Goal: Use online tool/utility: Utilize a website feature to perform a specific function

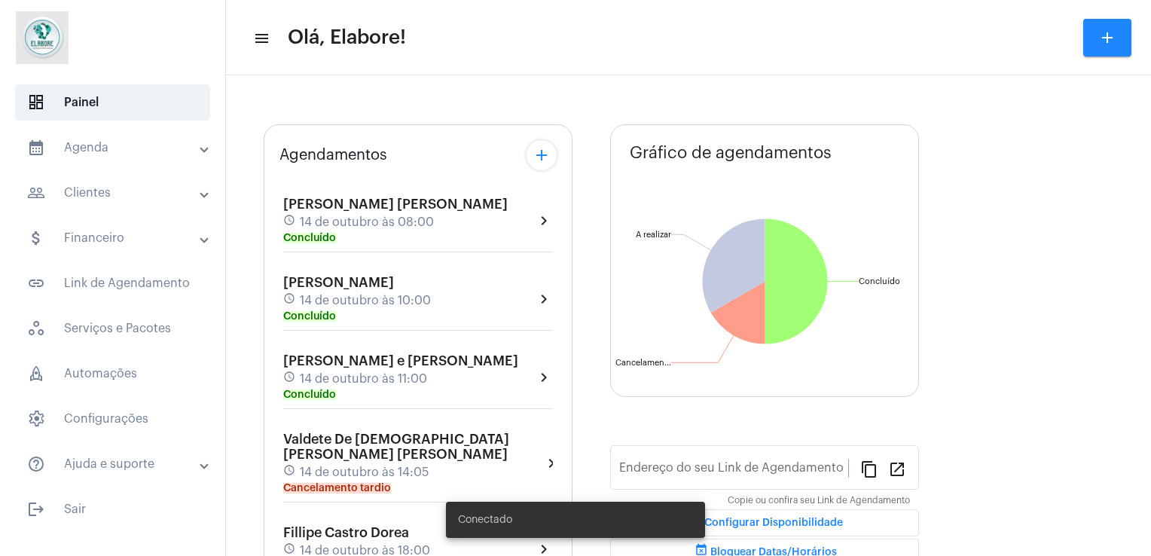
type input "[URL][DOMAIN_NAME]"
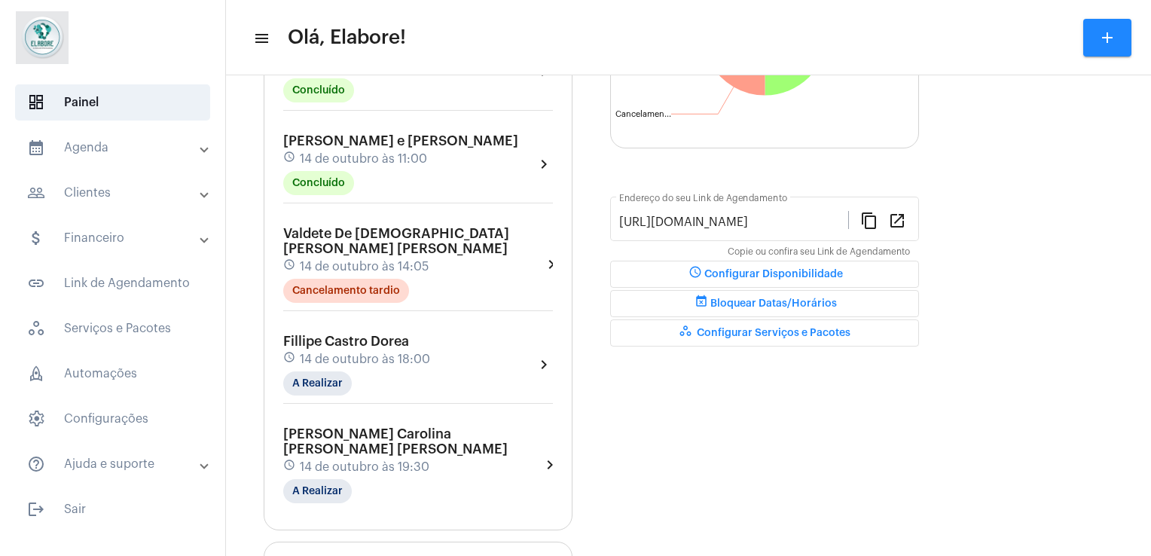
scroll to position [319, 0]
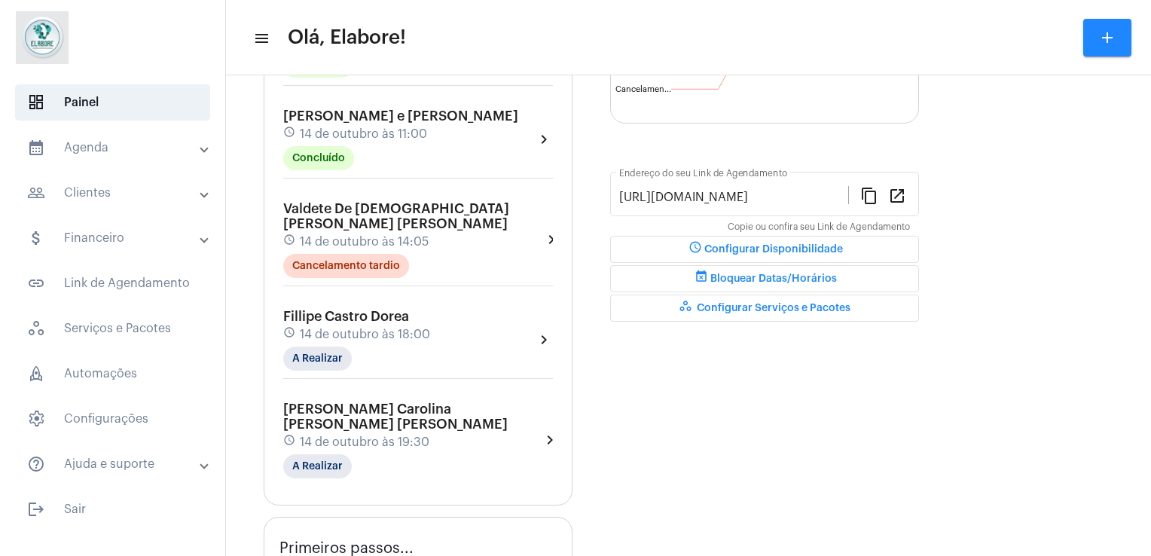
click at [399, 402] on div "[PERSON_NAME] Carolina [PERSON_NAME] [PERSON_NAME] schedule 14 de outubro às 19…" at bounding box center [412, 440] width 258 height 77
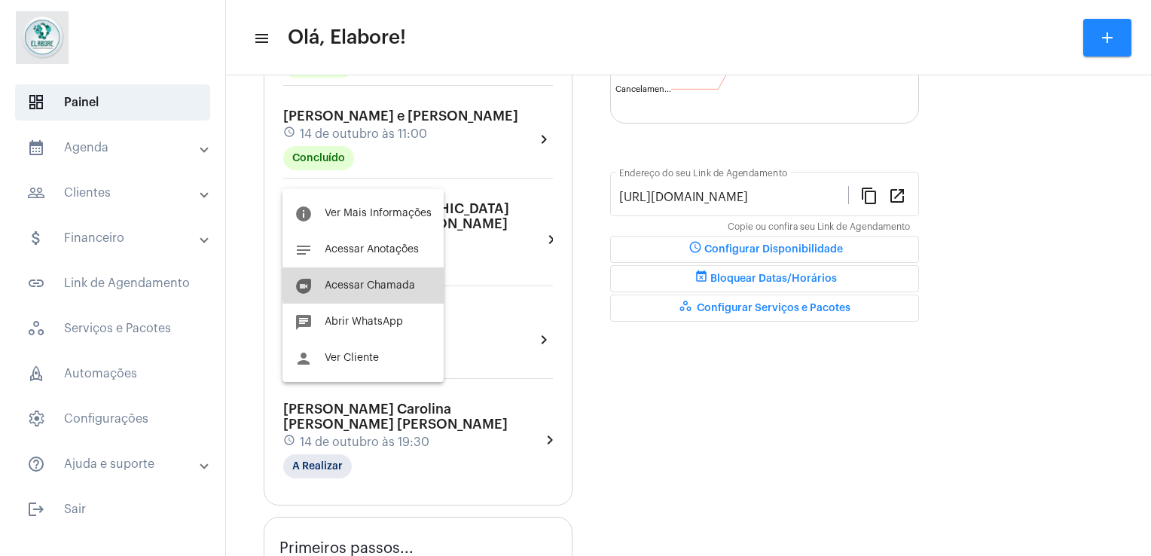
click at [414, 285] on button "duo [PERSON_NAME]" at bounding box center [363, 285] width 161 height 36
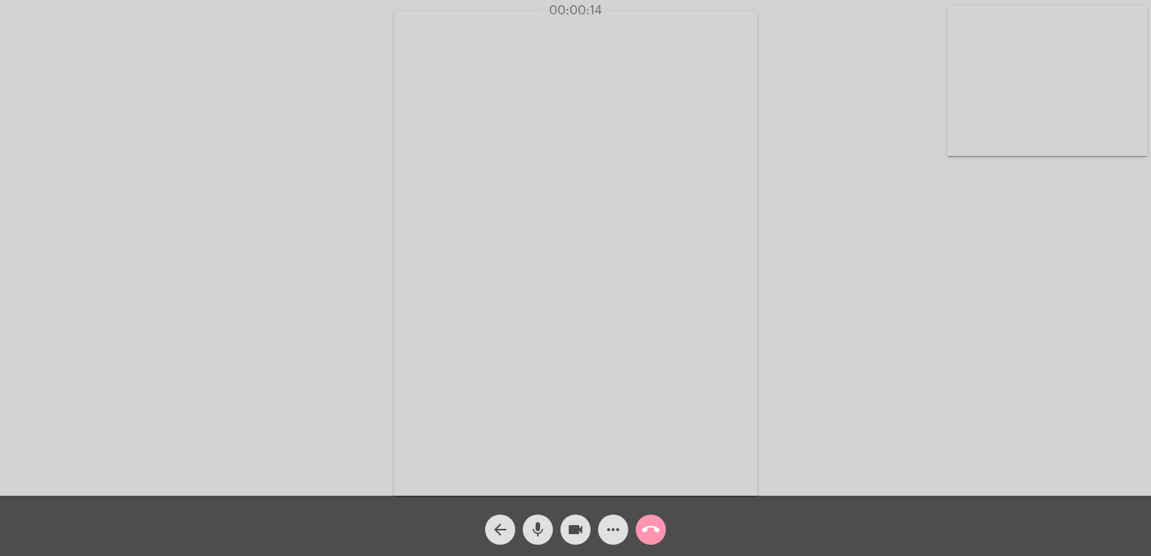
click at [787, 329] on div "Acessando Câmera e Microfone..." at bounding box center [576, 252] width 1148 height 496
click at [650, 524] on mat-icon "call_end" at bounding box center [651, 530] width 18 height 18
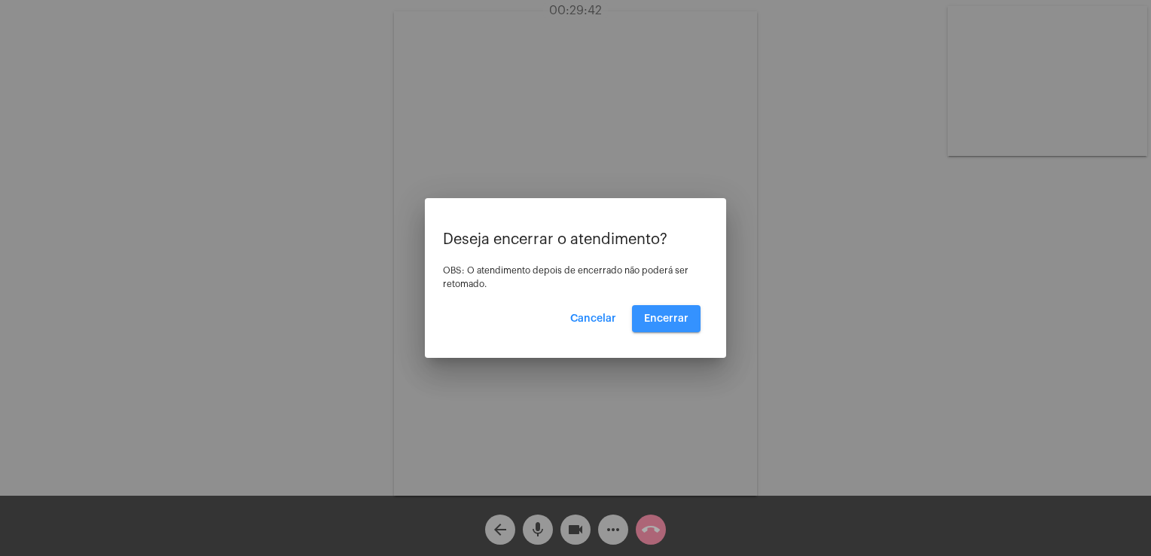
click at [668, 319] on span "Encerrar" at bounding box center [666, 318] width 44 height 11
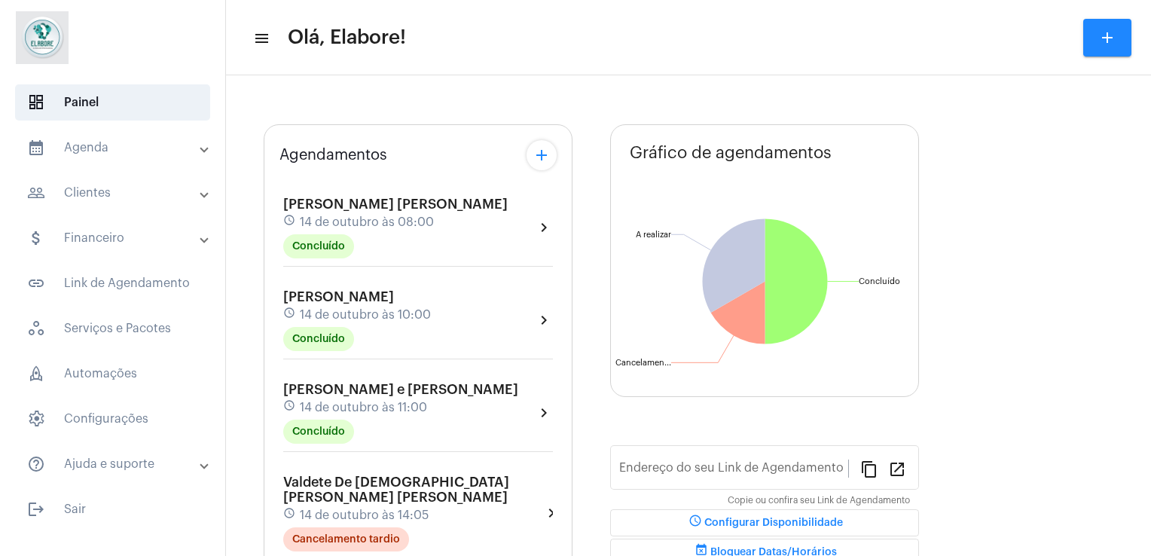
type input "[URL][DOMAIN_NAME]"
